Goal: Task Accomplishment & Management: Manage account settings

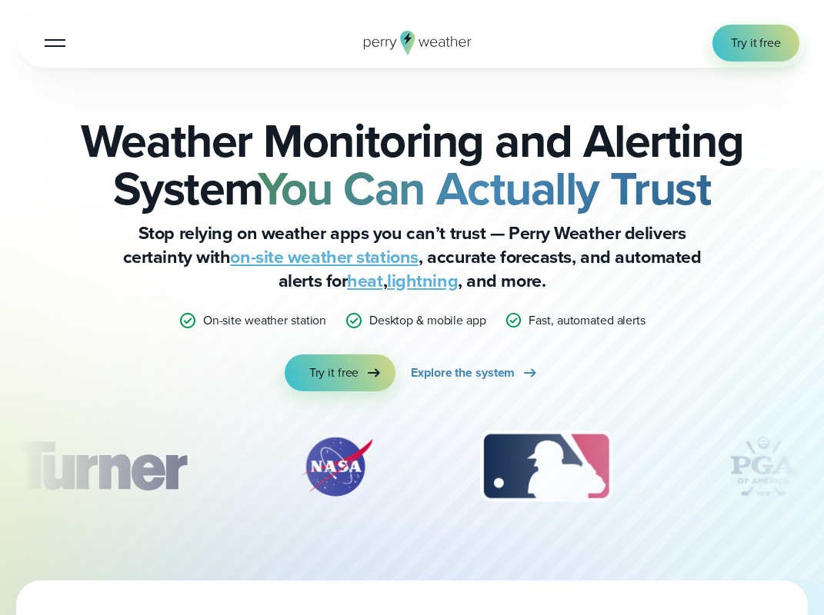
click at [68, 44] on button "Open Menu" at bounding box center [55, 43] width 36 height 36
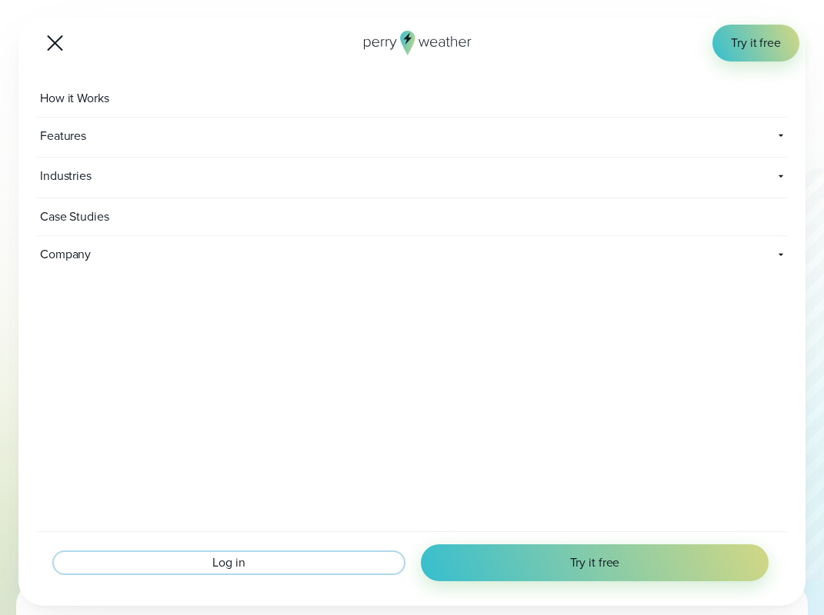
click at [221, 561] on span "Log in" at bounding box center [228, 563] width 32 height 18
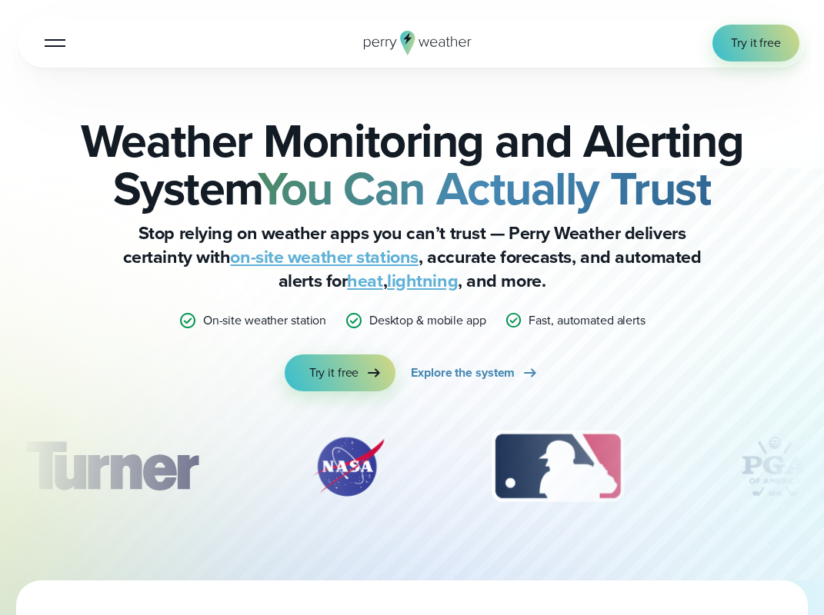
click at [62, 42] on div at bounding box center [55, 43] width 21 height 2
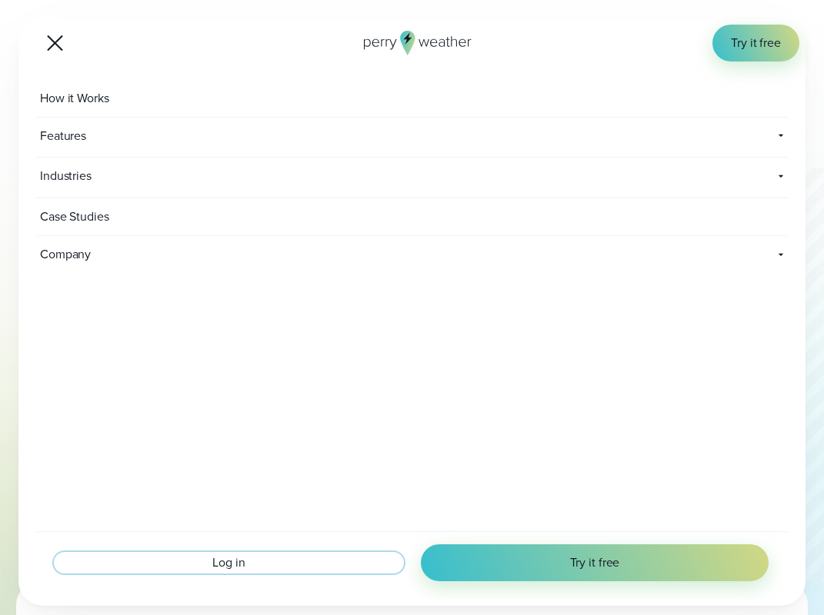
click at [223, 557] on span "Log in" at bounding box center [228, 563] width 32 height 18
